Goal: Task Accomplishment & Management: Use online tool/utility

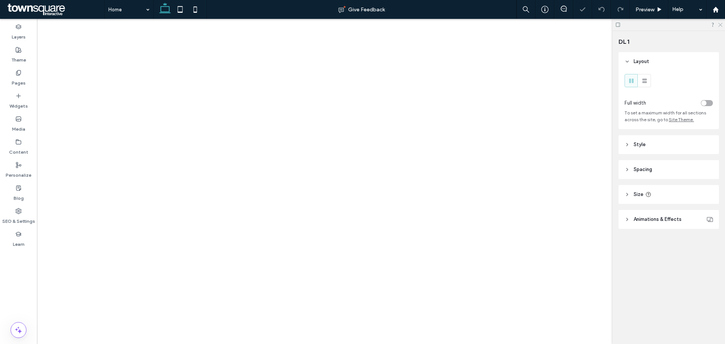
type input "***"
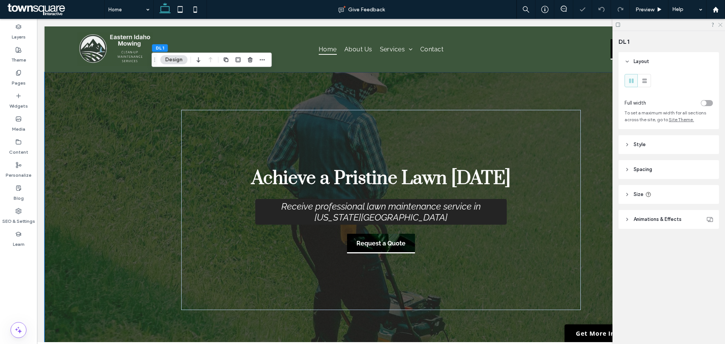
click at [720, 25] on use at bounding box center [720, 25] width 4 height 4
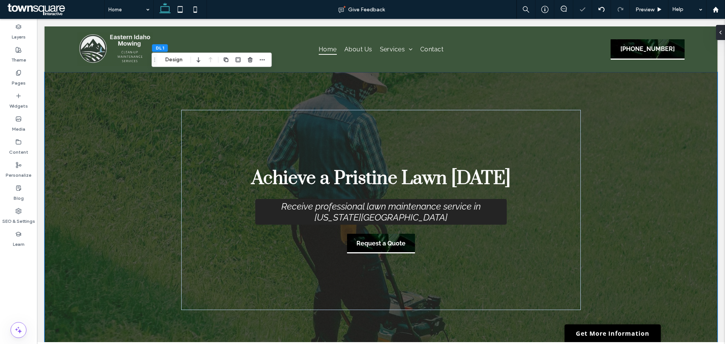
click at [622, 136] on div "Achieve a Pristine Lawn [DATE] Receive professional lawn maintenance service in…" at bounding box center [381, 210] width 673 height 276
click at [176, 60] on button "Design" at bounding box center [173, 59] width 27 height 9
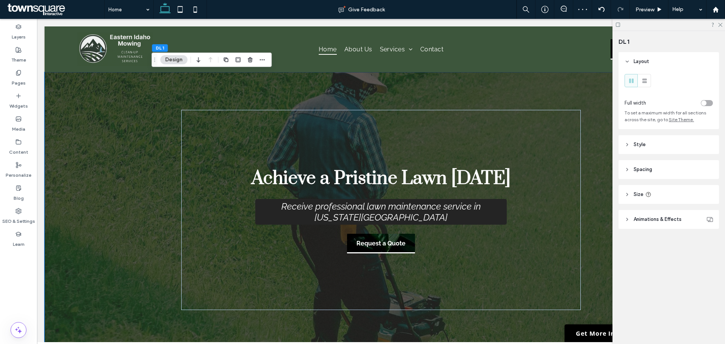
click at [672, 145] on header "Style" at bounding box center [668, 144] width 100 height 19
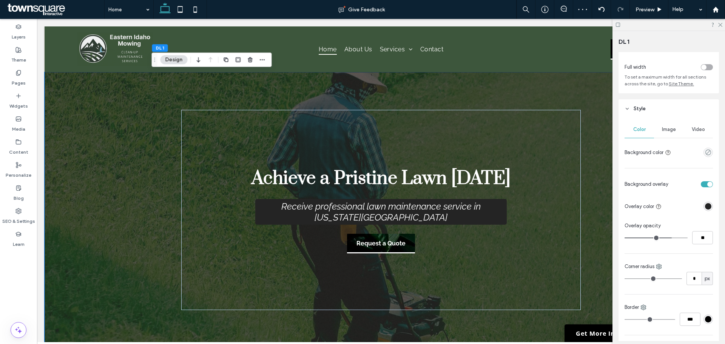
scroll to position [35, 0]
click at [668, 126] on div "Image" at bounding box center [668, 130] width 29 height 17
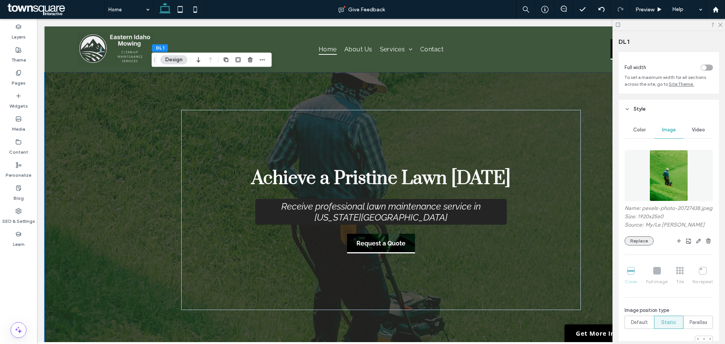
click at [635, 244] on button "Replace" at bounding box center [639, 240] width 29 height 9
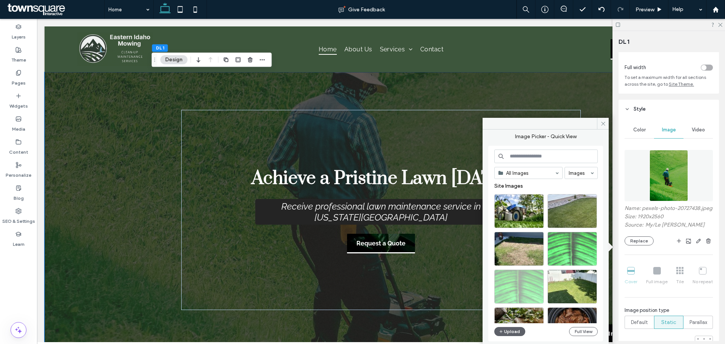
click at [520, 156] on input at bounding box center [545, 157] width 103 height 14
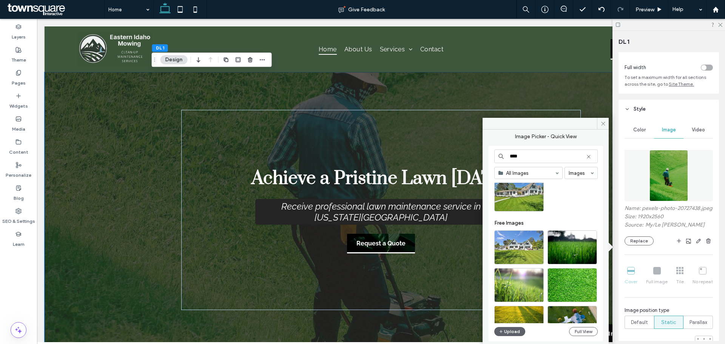
scroll to position [92, 0]
type input "****"
click at [507, 253] on div "Select" at bounding box center [518, 248] width 49 height 34
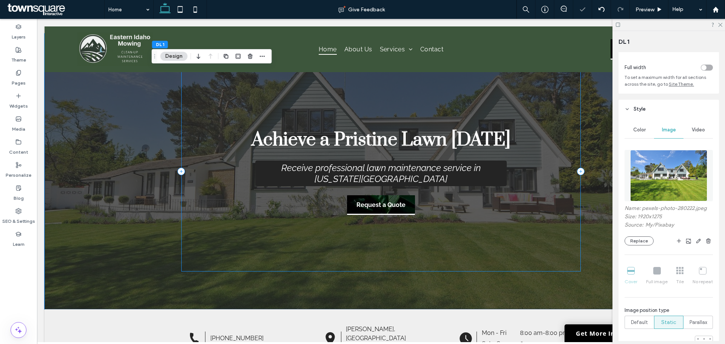
scroll to position [38, 0]
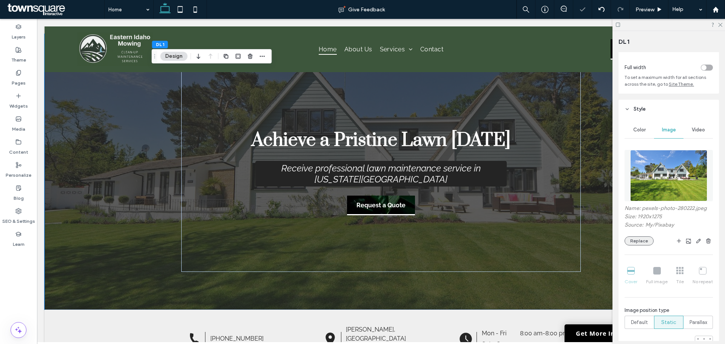
click at [646, 242] on button "Replace" at bounding box center [639, 240] width 29 height 9
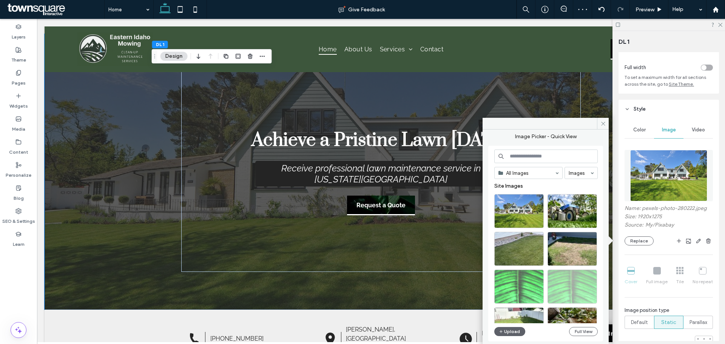
click at [560, 156] on input at bounding box center [545, 157] width 103 height 14
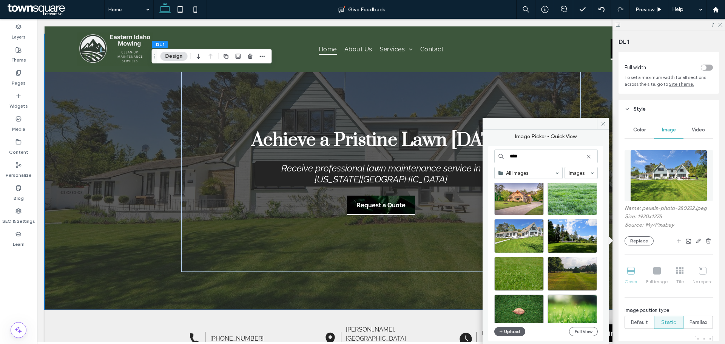
scroll to position [255, 0]
type input "****"
click at [573, 232] on div "Select" at bounding box center [571, 236] width 49 height 34
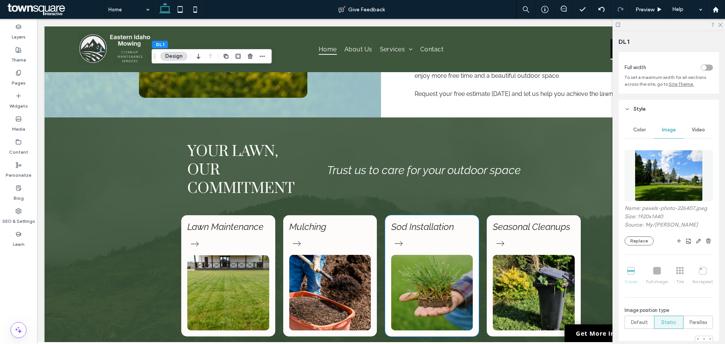
scroll to position [511, 0]
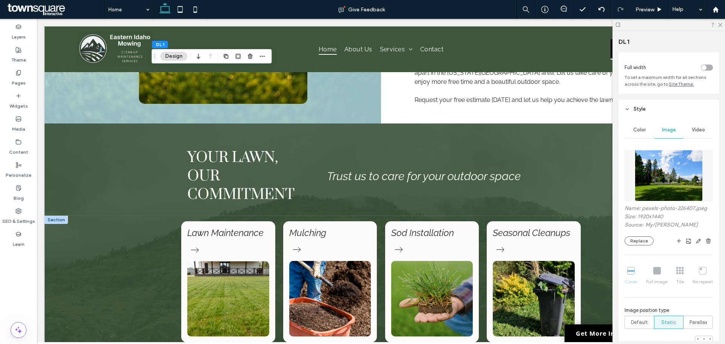
click at [51, 217] on div at bounding box center [56, 220] width 23 height 8
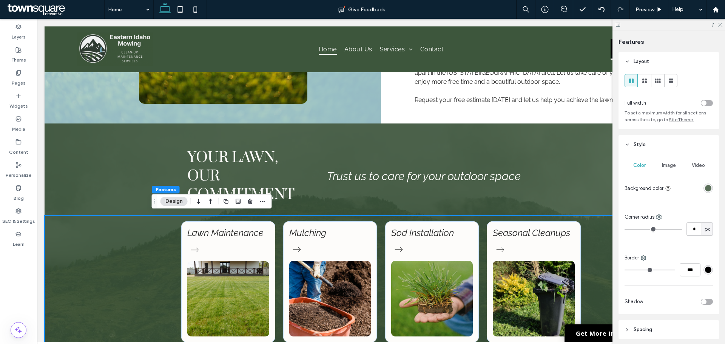
click at [724, 24] on div at bounding box center [668, 25] width 113 height 12
click at [720, 23] on icon at bounding box center [719, 24] width 5 height 5
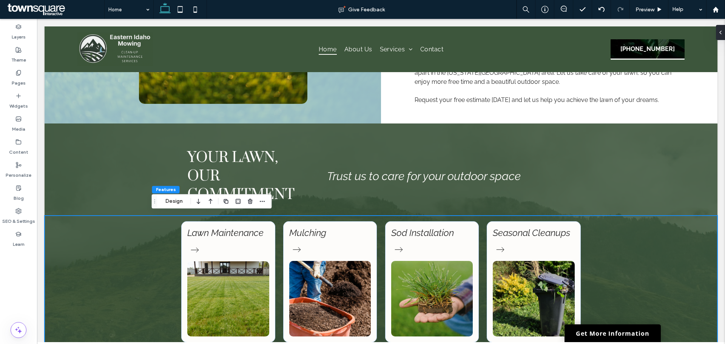
click at [665, 252] on div "Lawn Maintenance [GEOGRAPHIC_DATA] Sod Installation Seasonal Cleanups" at bounding box center [381, 289] width 673 height 146
click at [170, 203] on button "Design" at bounding box center [173, 201] width 27 height 9
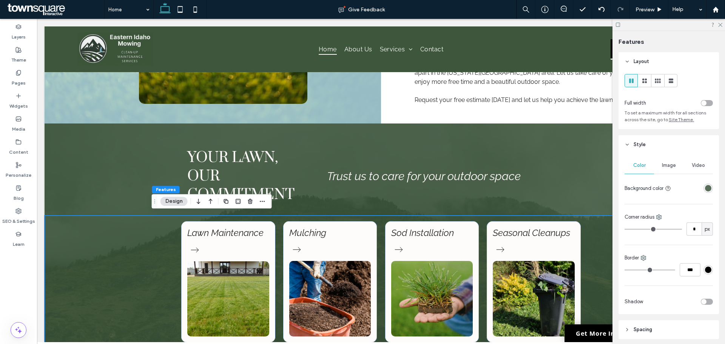
click at [703, 102] on div "toggle" at bounding box center [707, 103] width 12 height 6
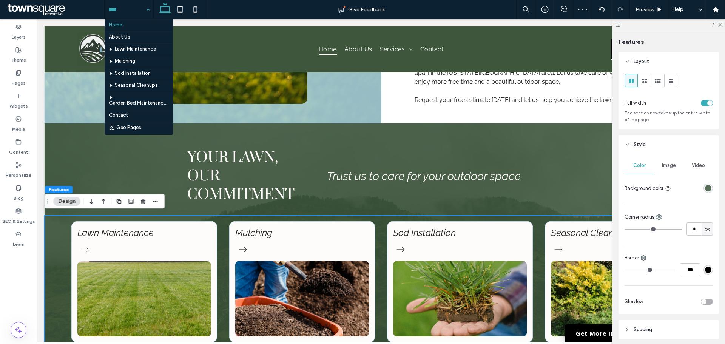
click at [139, 10] on input at bounding box center [126, 9] width 37 height 19
